Goal: Use online tool/utility: Utilize a website feature to perform a specific function

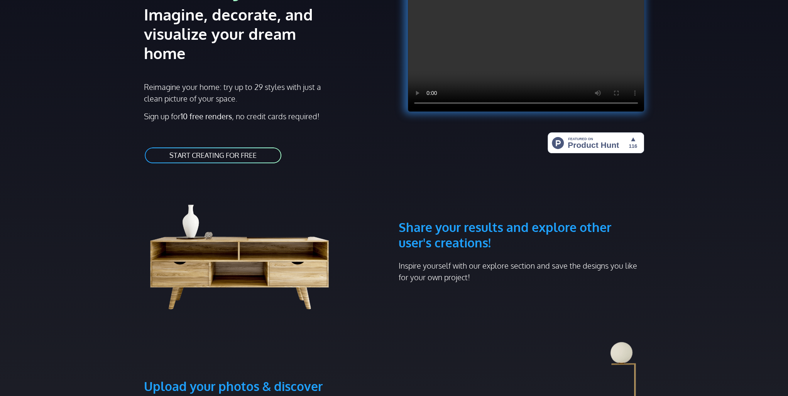
scroll to position [116, 0]
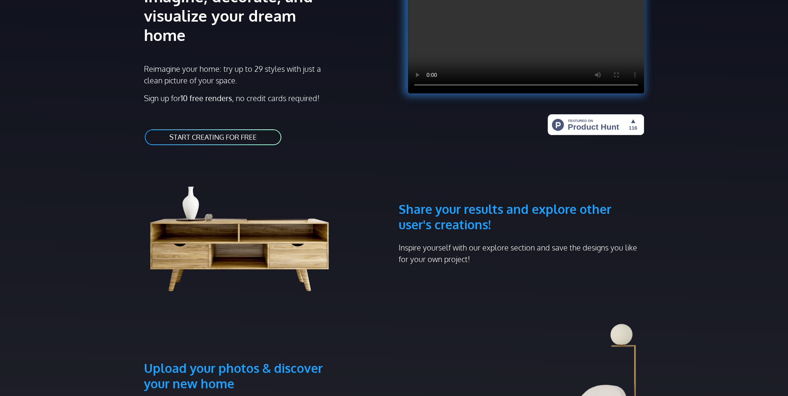
click at [231, 129] on link "START CREATING FOR FREE" at bounding box center [213, 137] width 138 height 17
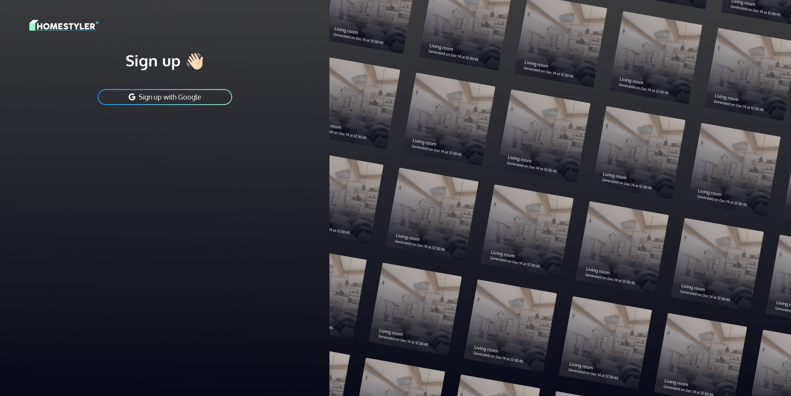
click at [191, 100] on button "Sign up with Google" at bounding box center [165, 96] width 136 height 17
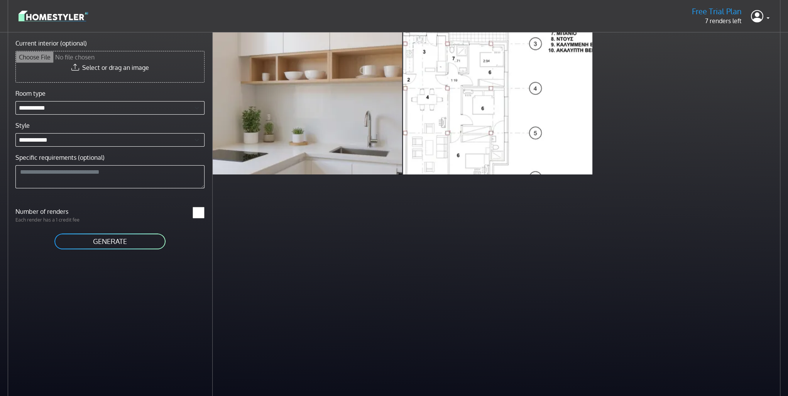
click at [108, 71] on input "Current interior (optional)" at bounding box center [110, 66] width 188 height 31
click at [130, 67] on input "Current interior (optional)" at bounding box center [110, 66] width 188 height 31
type input "**********"
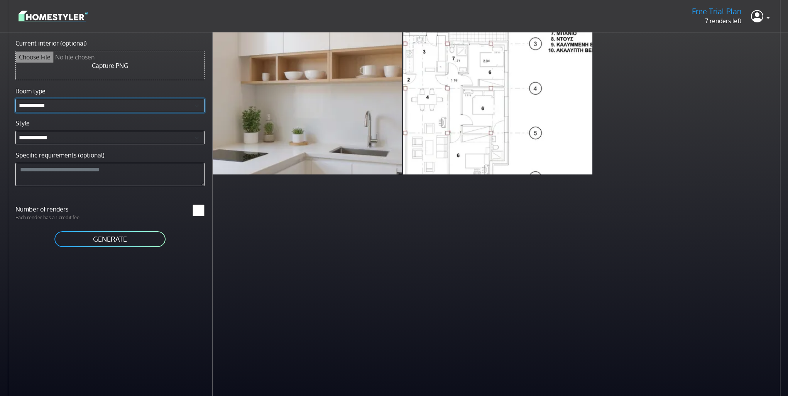
click at [69, 103] on select "**********" at bounding box center [109, 106] width 189 height 14
click at [60, 281] on div "**********" at bounding box center [106, 230] width 213 height 396
click at [66, 138] on select "**********" at bounding box center [109, 138] width 189 height 14
click at [70, 131] on select "**********" at bounding box center [109, 138] width 189 height 14
click at [91, 241] on button "GENERATE" at bounding box center [110, 239] width 113 height 17
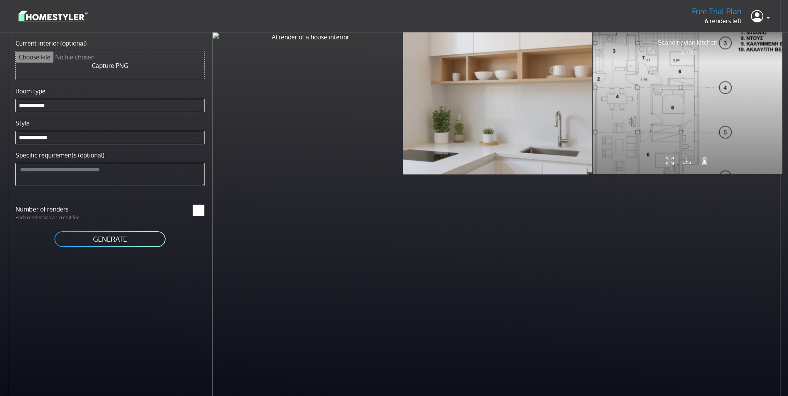
click at [646, 93] on div at bounding box center [688, 103] width 190 height 142
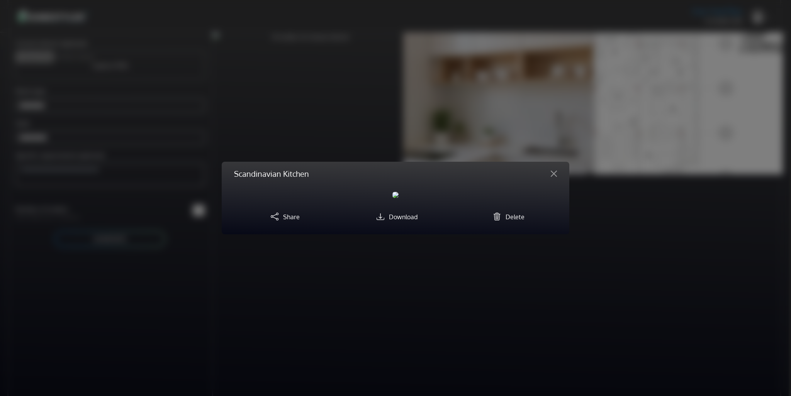
scroll to position [273, 0]
click at [636, 118] on div "Scandinavian Kitchen Rendered image Original image Previous Next Share Download…" at bounding box center [395, 198] width 791 height 396
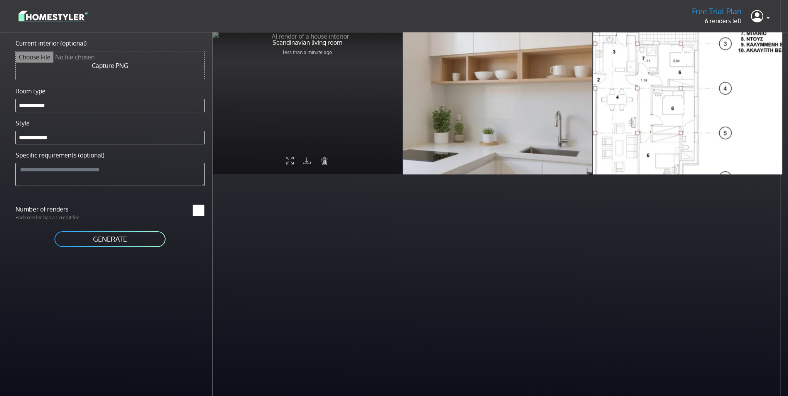
click at [387, 101] on div at bounding box center [308, 103] width 190 height 142
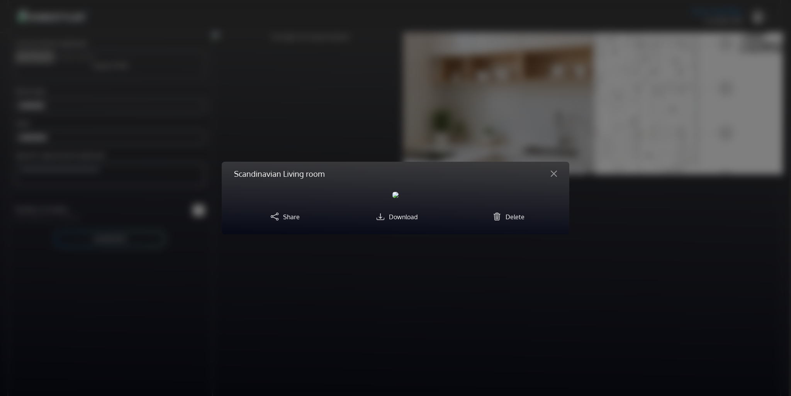
scroll to position [192, 0]
click at [584, 128] on div "Scandinavian Living room Rendered image Original image Previous Next Share Down…" at bounding box center [395, 198] width 791 height 396
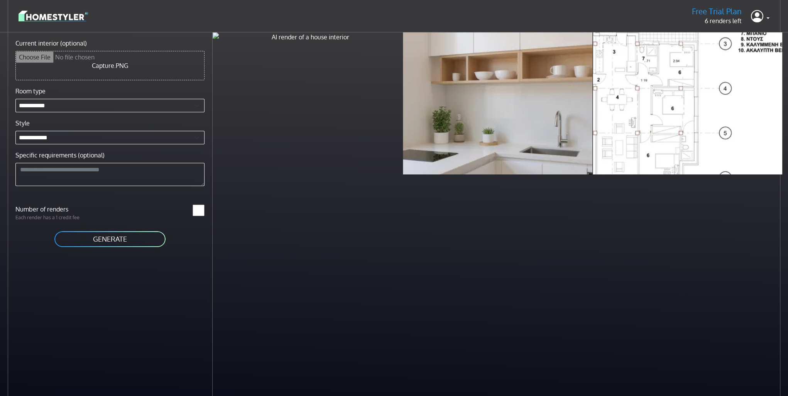
click at [119, 232] on button "GENERATE" at bounding box center [110, 239] width 113 height 17
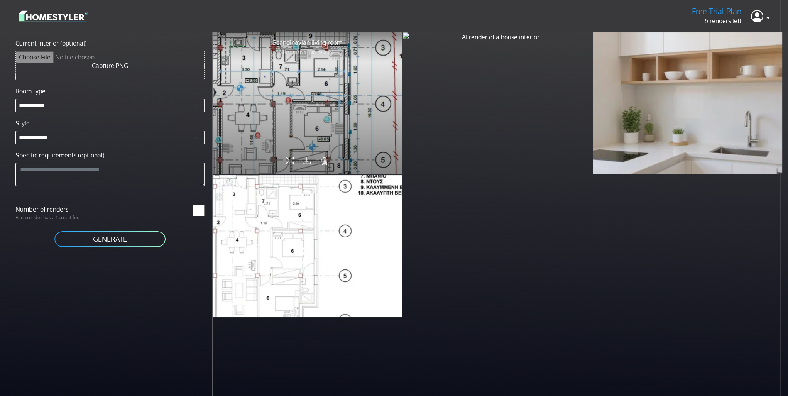
click at [290, 108] on div at bounding box center [308, 103] width 190 height 142
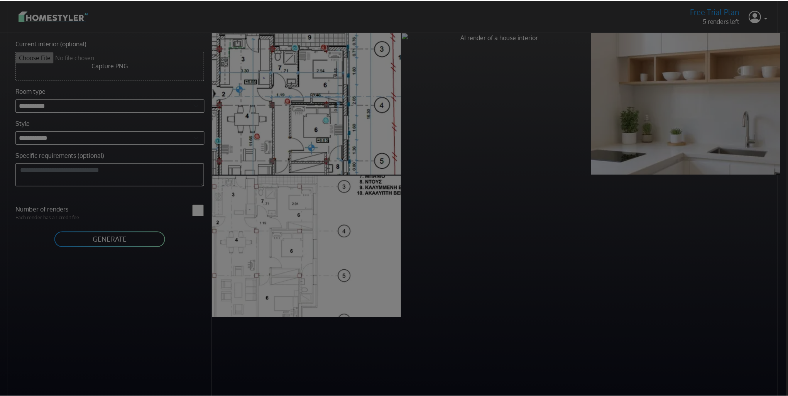
scroll to position [0, 0]
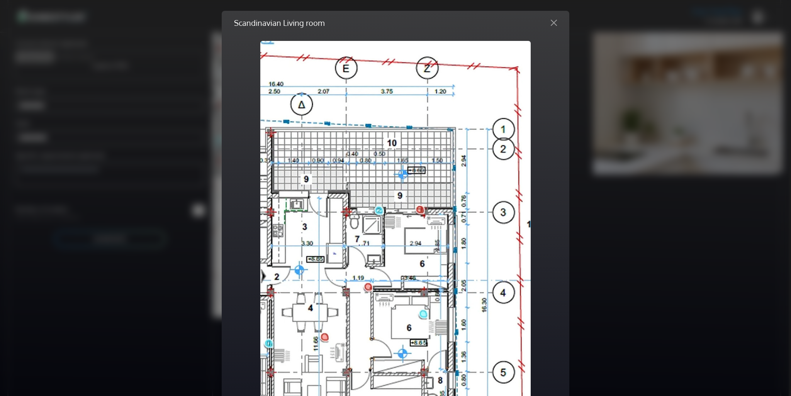
click at [604, 144] on div "Scandinavian Living room Rendered image Original image Previous Next Share Down…" at bounding box center [395, 198] width 791 height 396
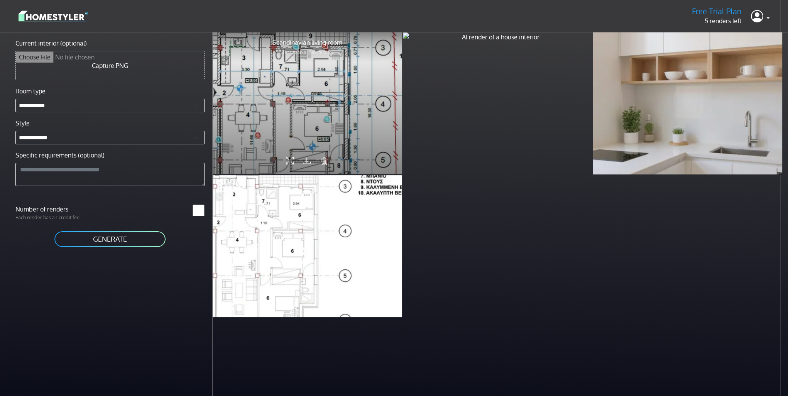
click at [261, 91] on div at bounding box center [308, 103] width 190 height 142
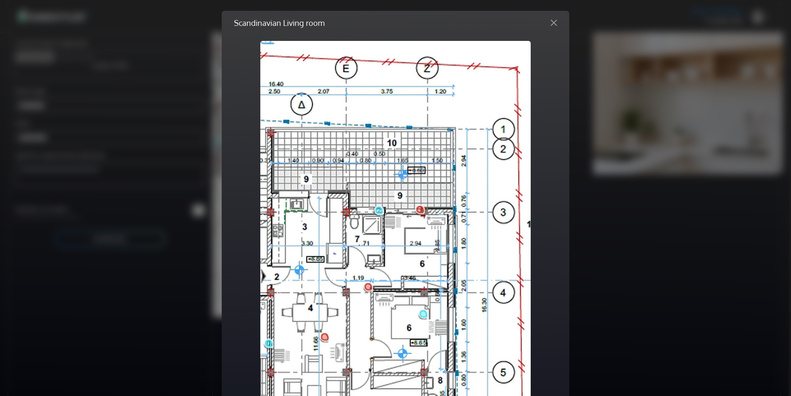
click at [620, 136] on div "Scandinavian Living room Rendered image Original image Previous Next Share Down…" at bounding box center [395, 198] width 791 height 396
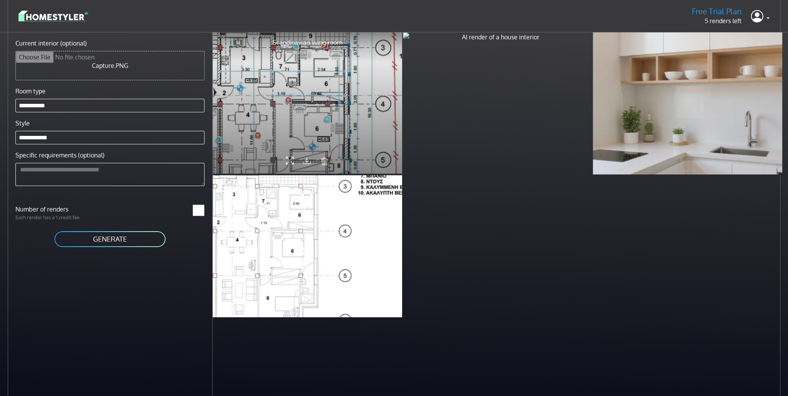
click at [341, 96] on div at bounding box center [308, 103] width 190 height 142
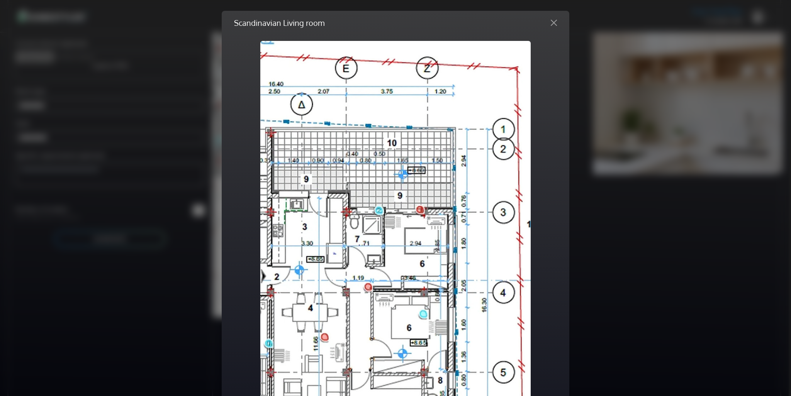
click at [134, 98] on div "Scandinavian Living room Rendered image Original image Previous Next Share Down…" at bounding box center [395, 198] width 791 height 396
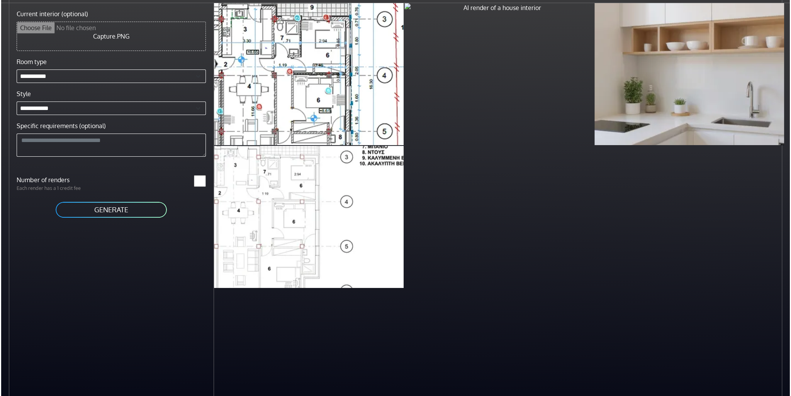
scroll to position [32, 0]
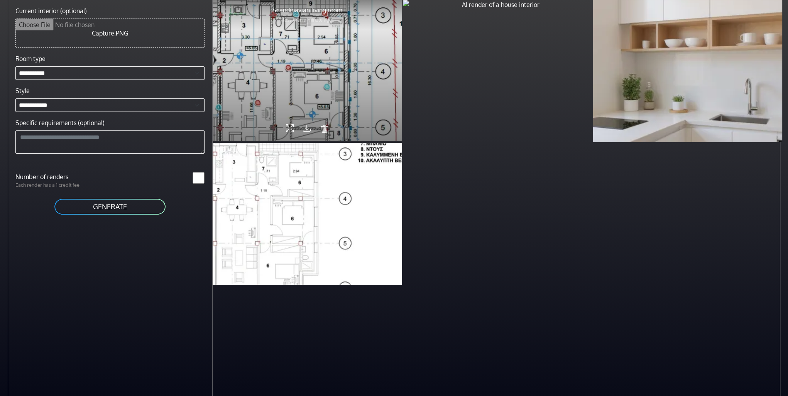
click at [284, 70] on div at bounding box center [308, 70] width 190 height 142
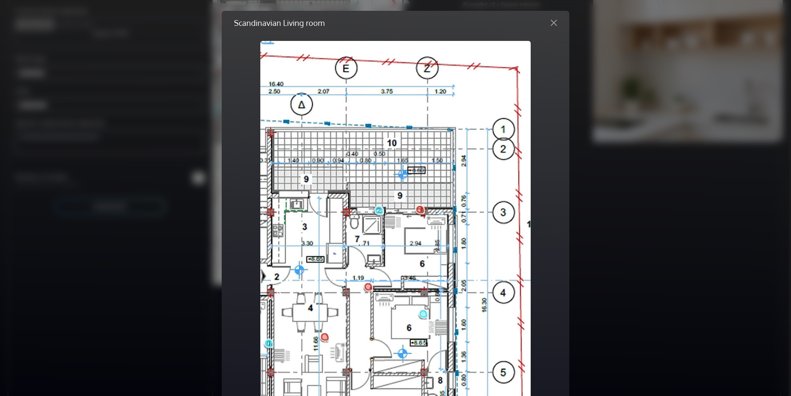
click at [289, 72] on button "Previous" at bounding box center [280, 291] width 41 height 500
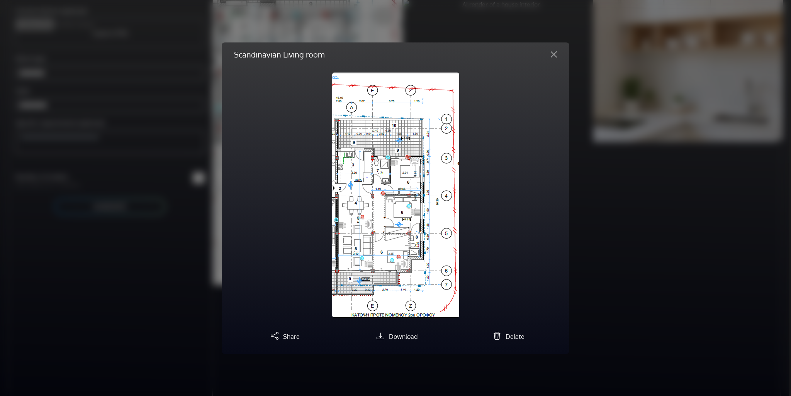
click at [227, 76] on div "Scandinavian Living room Rendered image Original image Previous Next Share Down…" at bounding box center [396, 198] width 348 height 312
click at [596, 116] on div "Scandinavian Living room Rendered image Original image Previous Next Share Down…" at bounding box center [395, 198] width 791 height 396
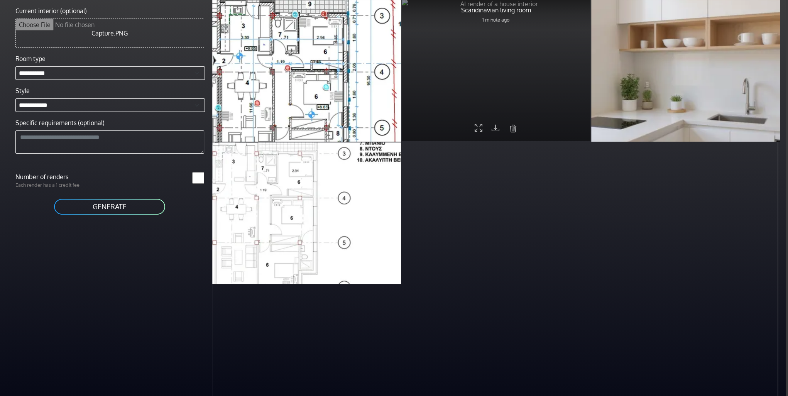
click at [560, 98] on div at bounding box center [496, 70] width 189 height 142
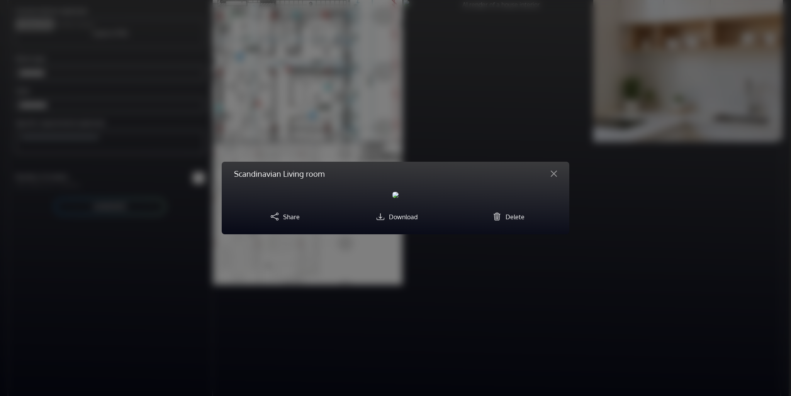
click at [600, 172] on div "Scandinavian Living room Rendered image Original image Previous Next Share Down…" at bounding box center [395, 198] width 791 height 396
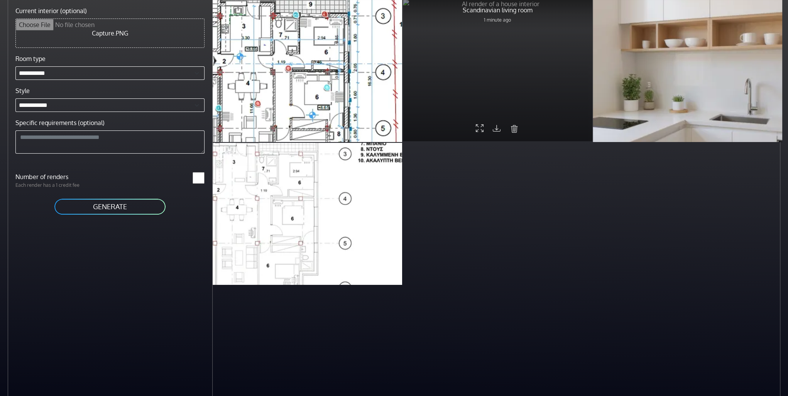
click at [511, 129] on icon "submit" at bounding box center [515, 129] width 8 height 10
click at [514, 132] on form at bounding box center [514, 128] width 9 height 13
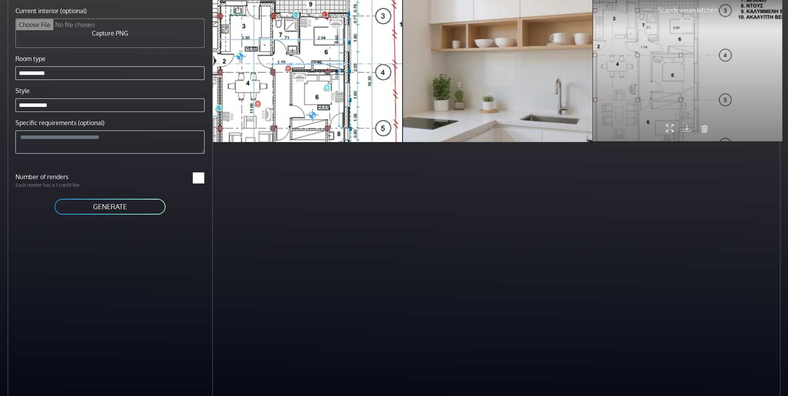
click at [708, 130] on icon "submit" at bounding box center [705, 129] width 8 height 10
click at [703, 127] on form at bounding box center [704, 128] width 9 height 13
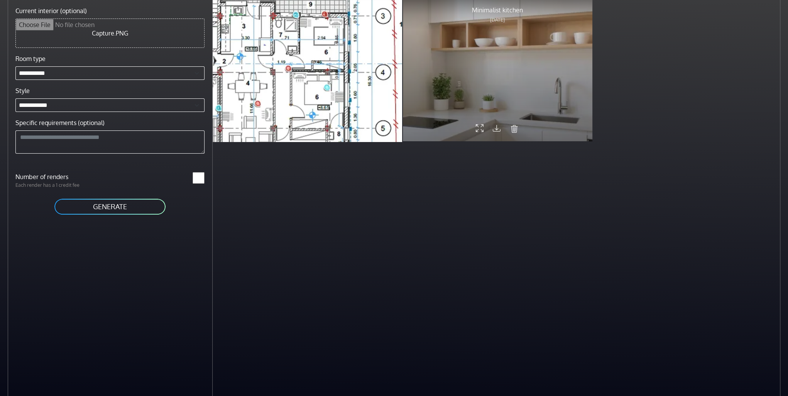
click at [566, 127] on div at bounding box center [498, 70] width 190 height 142
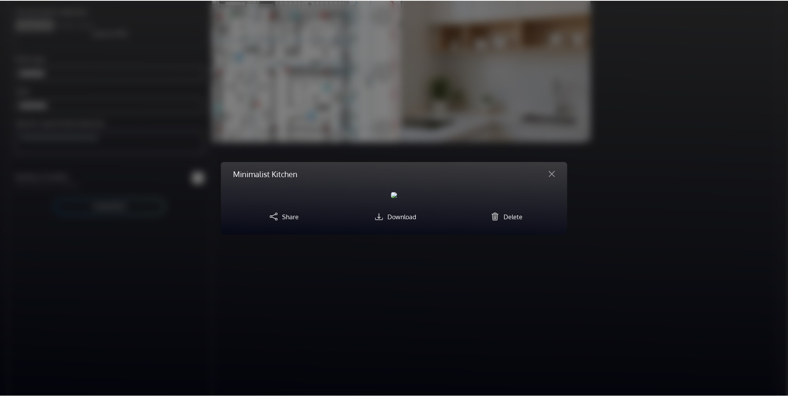
scroll to position [0, 0]
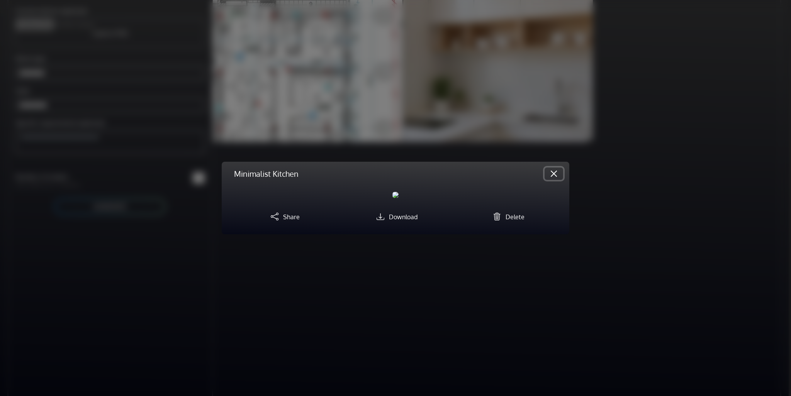
click at [547, 168] on button "Close" at bounding box center [553, 174] width 19 height 12
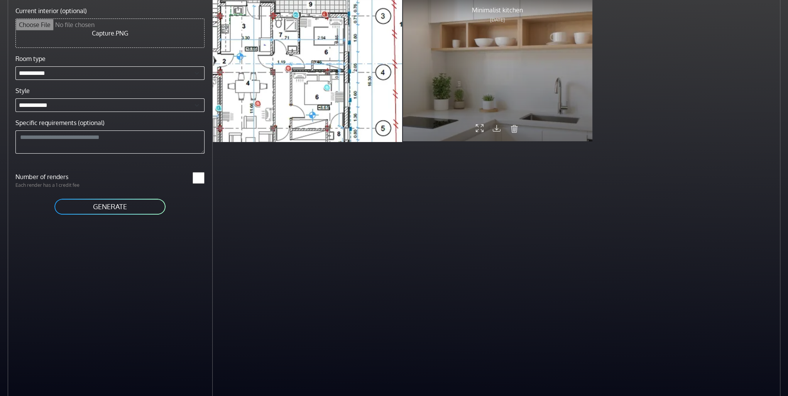
click at [510, 129] on button "submit" at bounding box center [514, 128] width 9 height 13
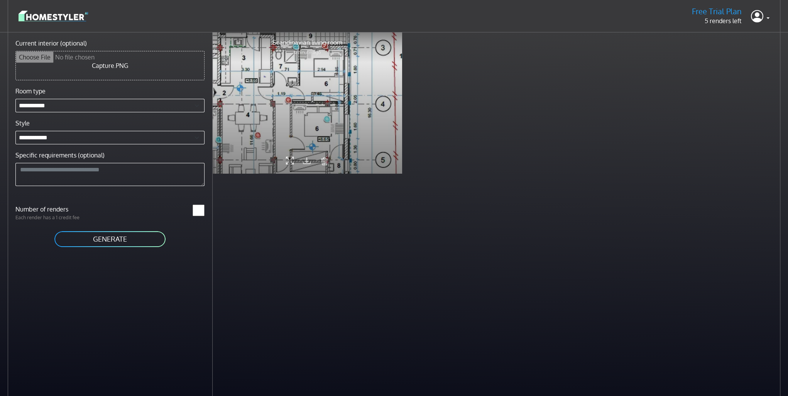
click at [322, 99] on div at bounding box center [308, 103] width 190 height 142
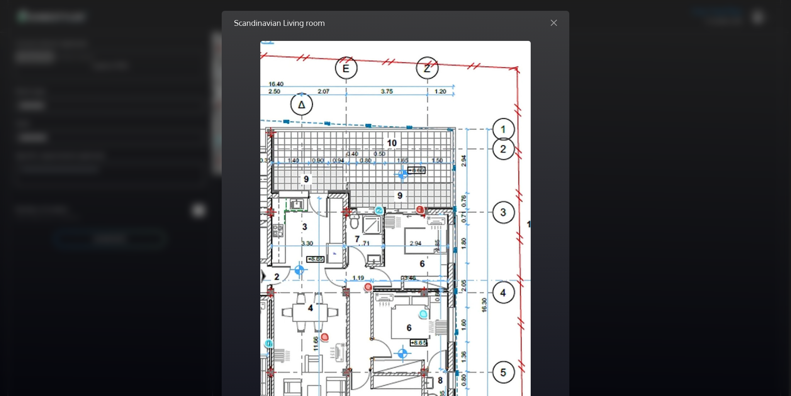
click at [630, 103] on div "Scandinavian Living room Rendered image Original image Previous Next Share Down…" at bounding box center [395, 198] width 791 height 396
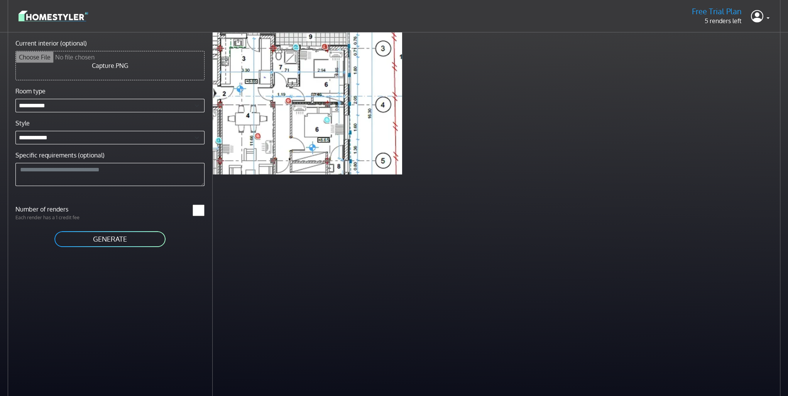
click at [61, 16] on img at bounding box center [54, 16] width 70 height 14
click at [752, 20] on icon at bounding box center [757, 16] width 12 height 16
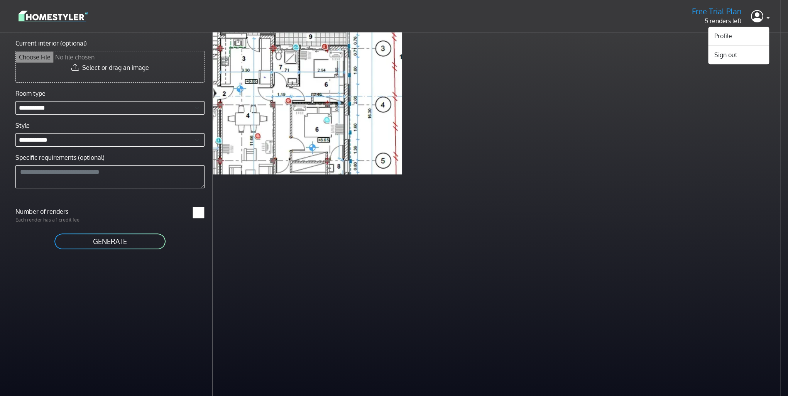
click at [726, 12] on h5 "Free Trial Plan" at bounding box center [717, 12] width 50 height 10
click at [59, 20] on img at bounding box center [54, 16] width 70 height 14
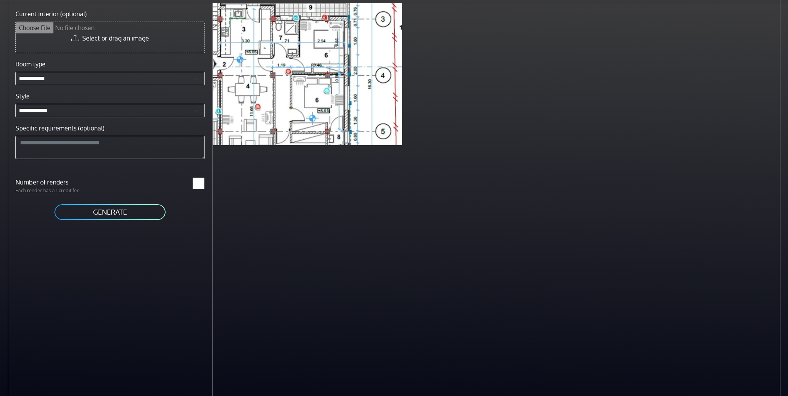
scroll to position [32, 0]
